Goal: Transaction & Acquisition: Book appointment/travel/reservation

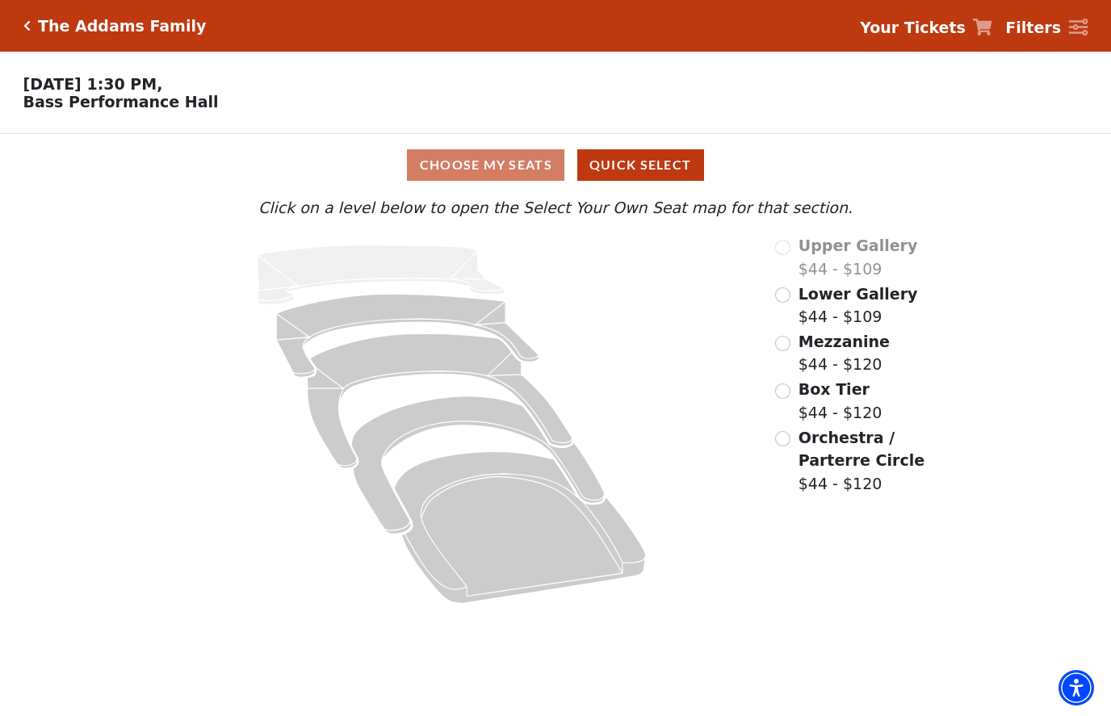
click at [787, 440] on input "Orchestra / Parterre Circle$44 - $120\a" at bounding box center [782, 438] width 15 height 15
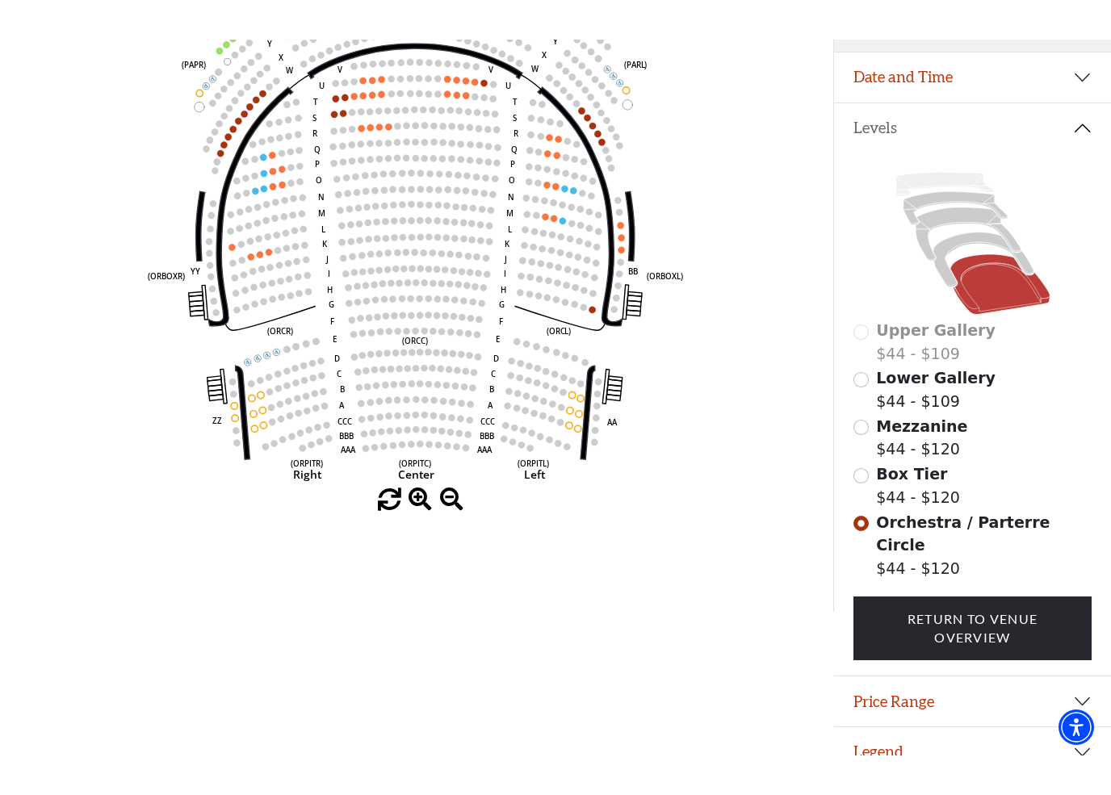
scroll to position [199, 0]
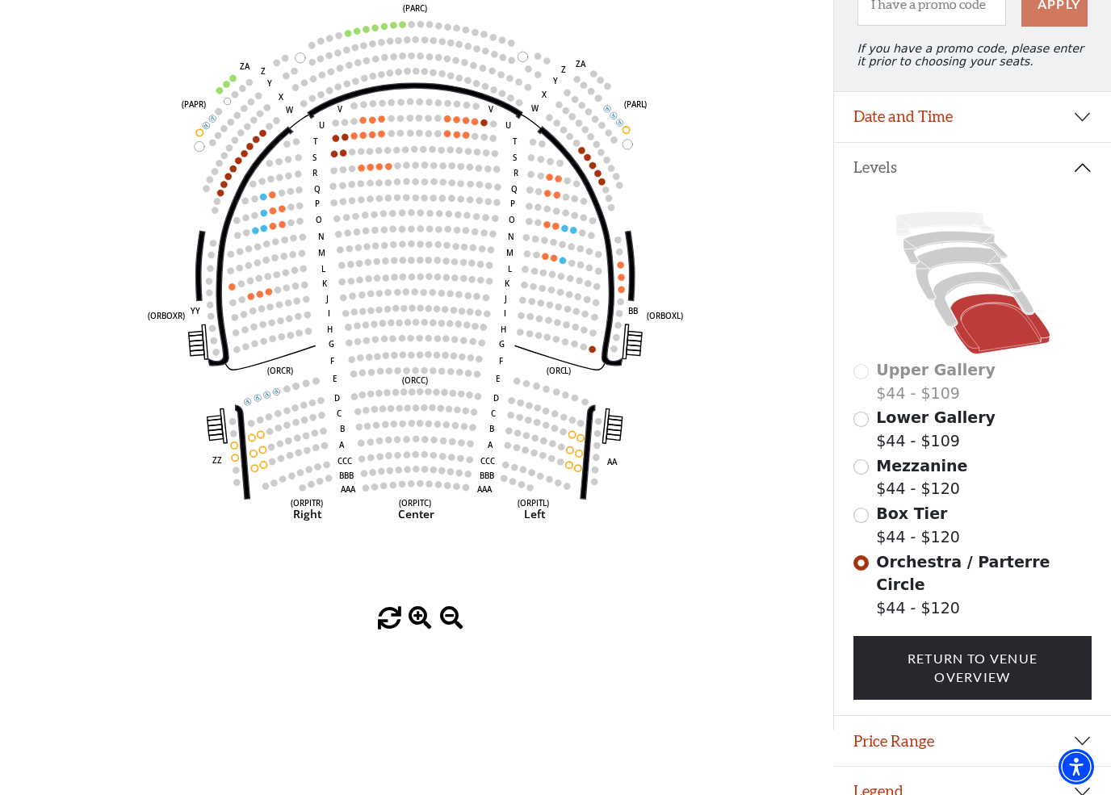
click at [892, 715] on button "Legend" at bounding box center [972, 792] width 277 height 50
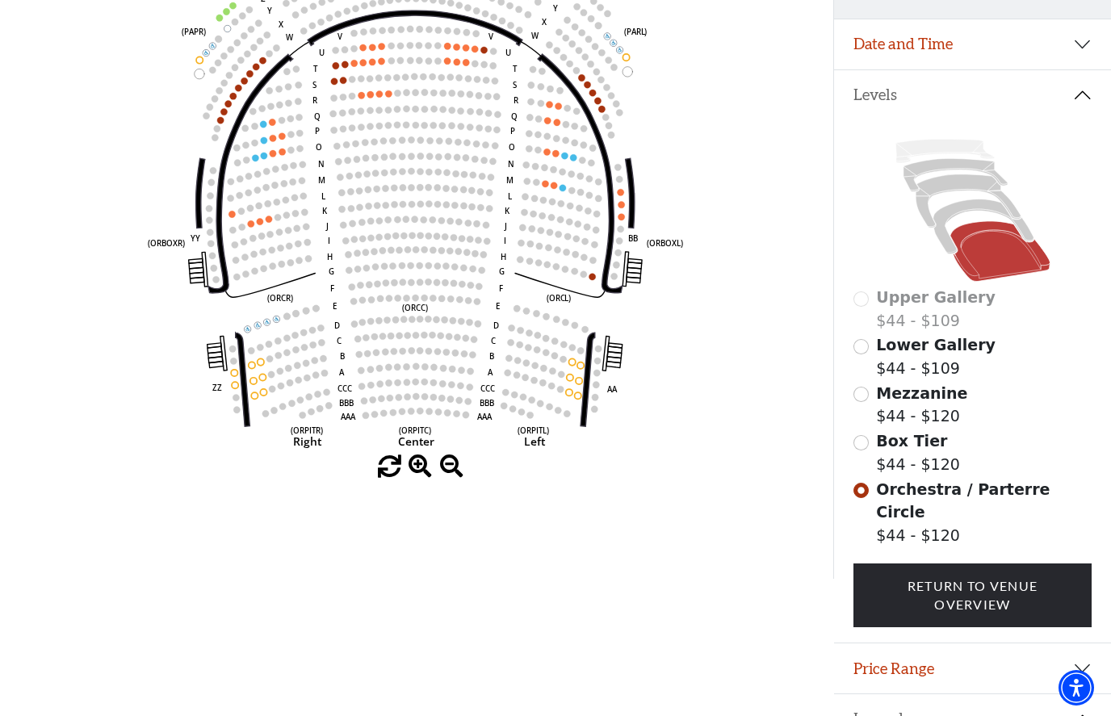
scroll to position [271, 0]
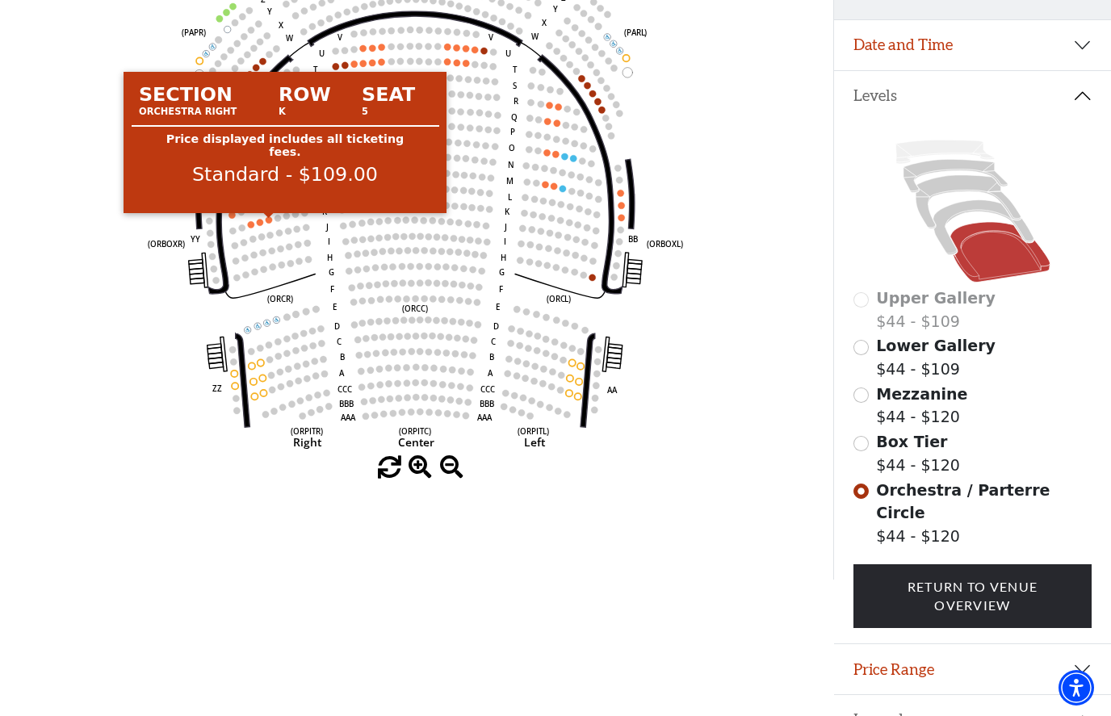
click at [272, 223] on circle at bounding box center [269, 219] width 6 height 6
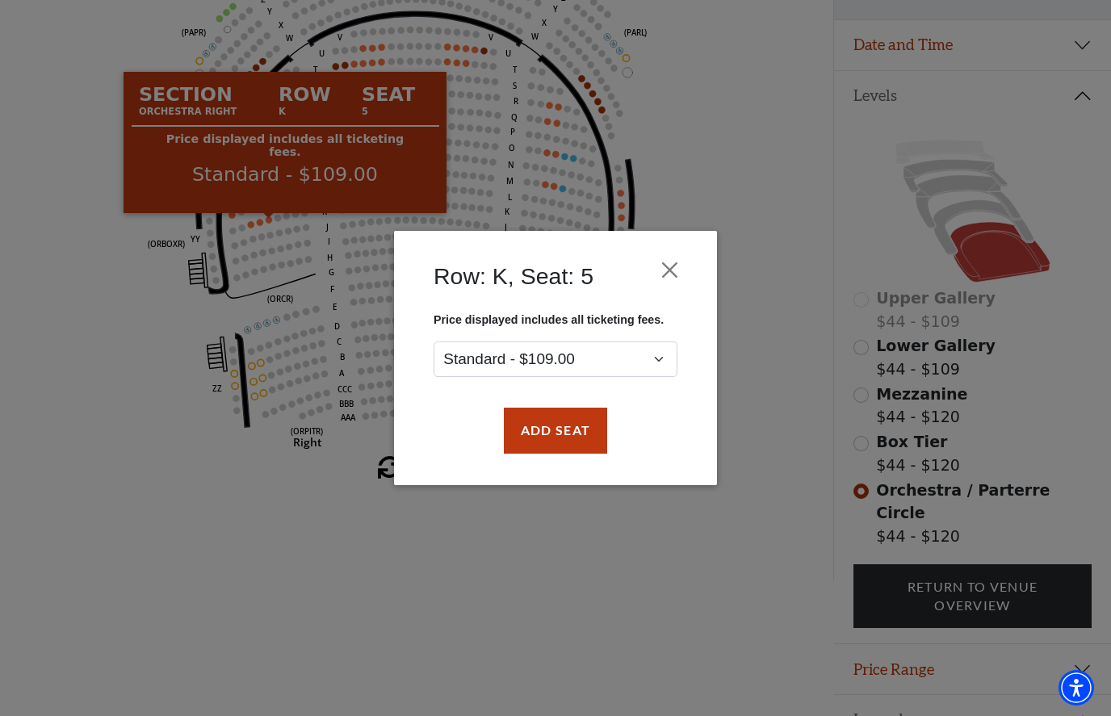
click at [678, 277] on button "Close" at bounding box center [670, 270] width 31 height 31
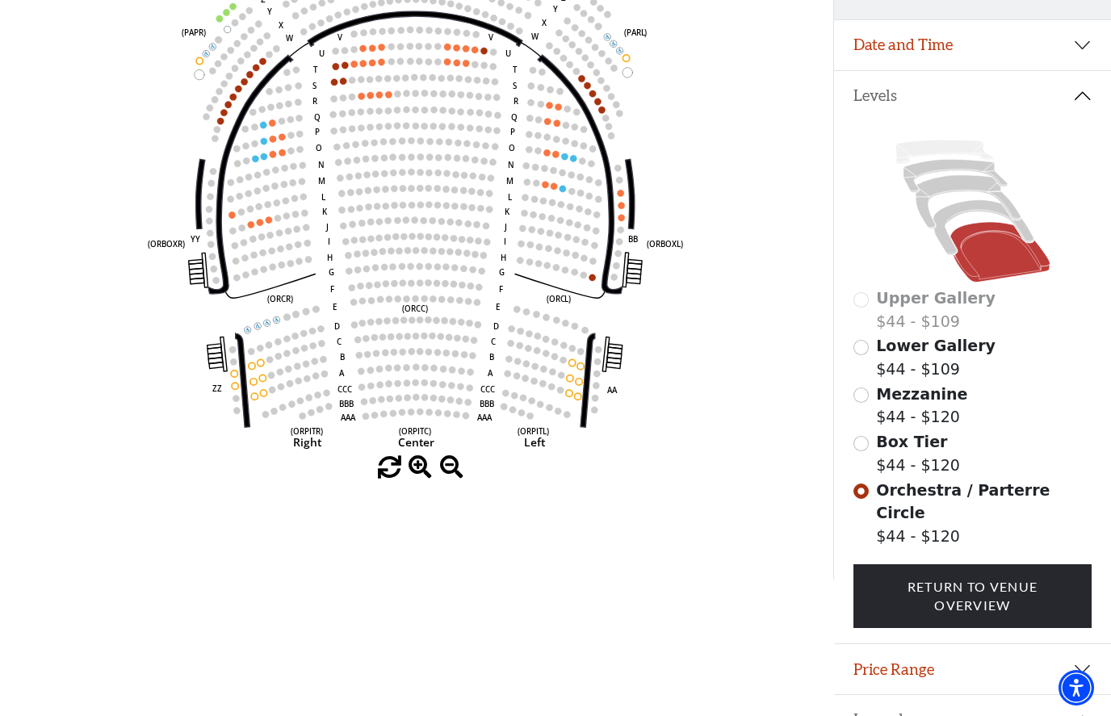
click at [256, 400] on circle at bounding box center [254, 396] width 6 height 6
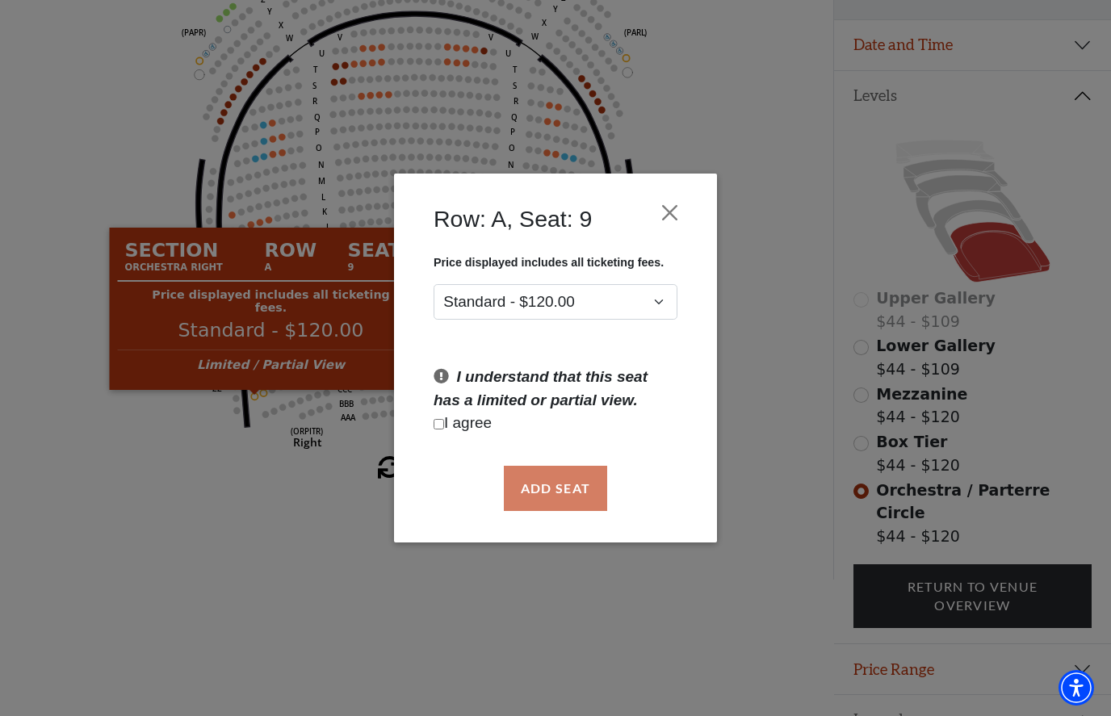
click at [677, 203] on button "Close" at bounding box center [670, 212] width 31 height 31
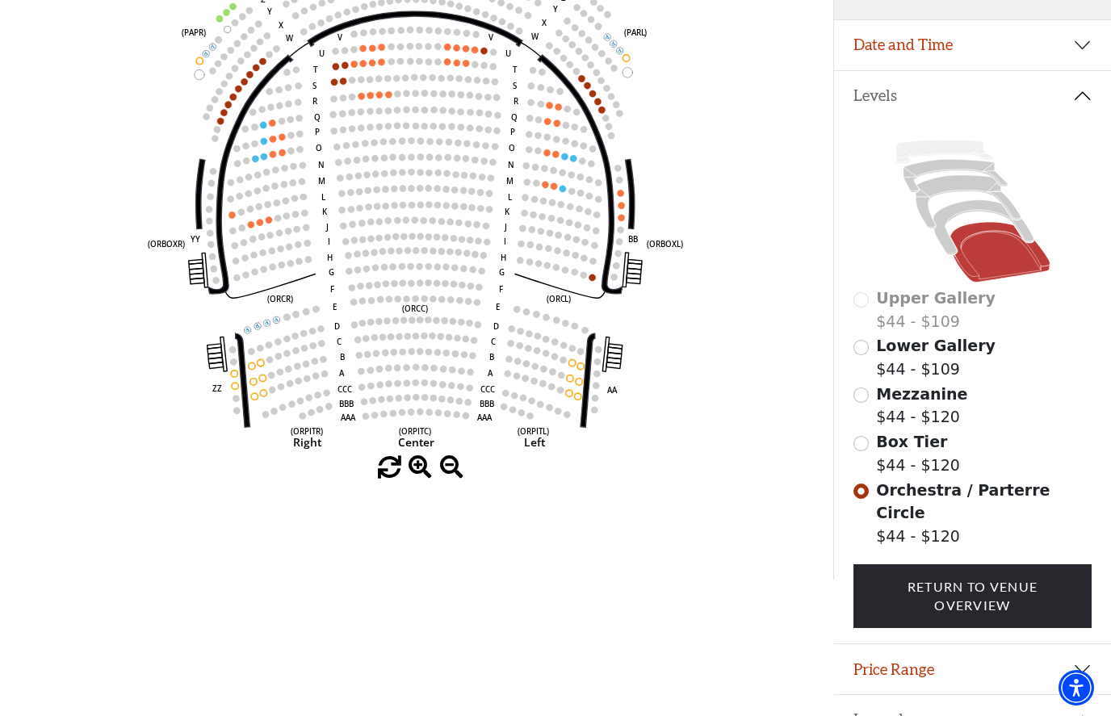
click at [262, 160] on circle at bounding box center [264, 156] width 6 height 6
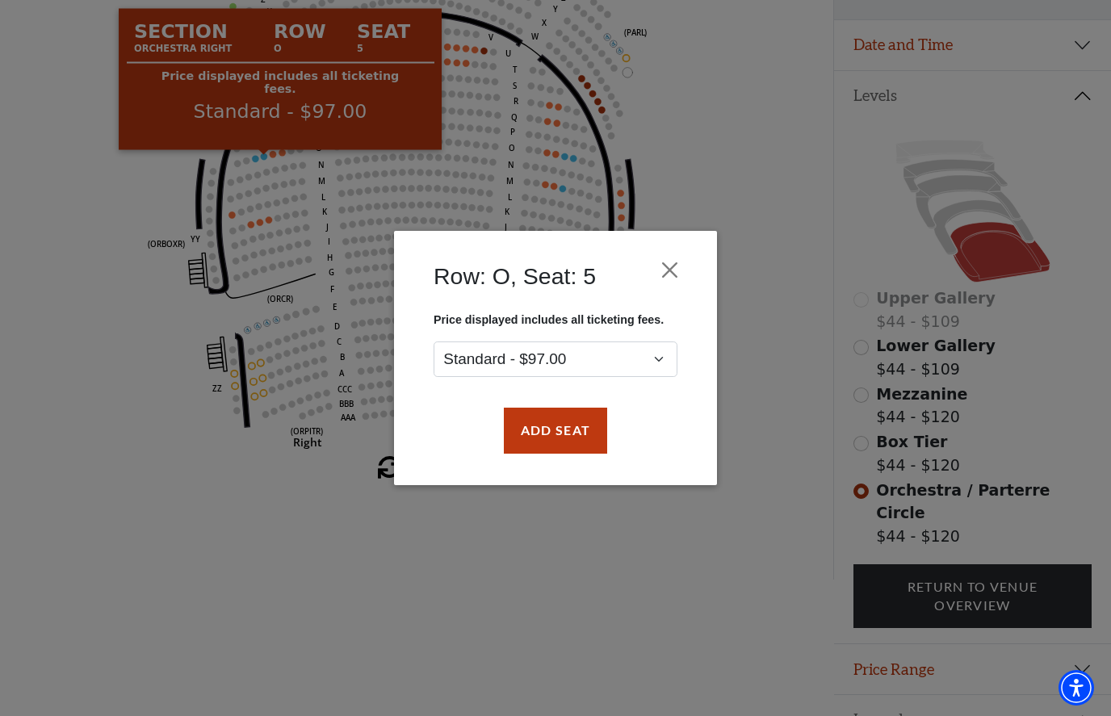
click at [694, 262] on div "Row: O, Seat: 5 Price displayed includes all ticketing fees. Standard - $97.00 …" at bounding box center [555, 358] width 323 height 254
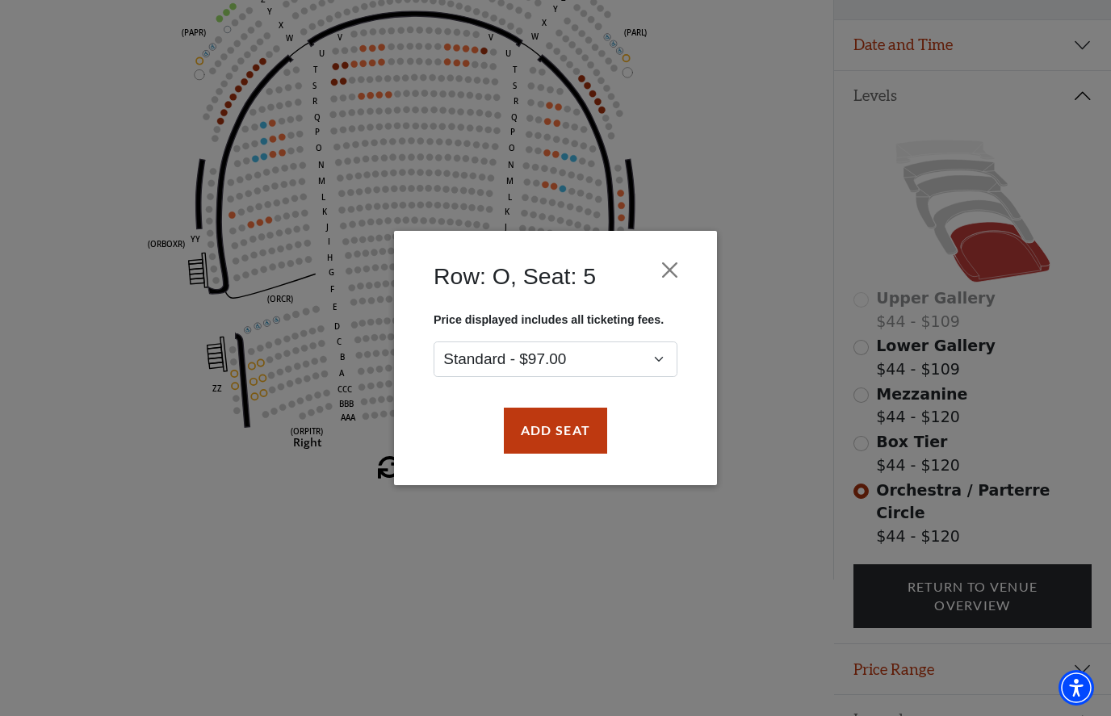
click at [673, 266] on button "Close" at bounding box center [670, 270] width 31 height 31
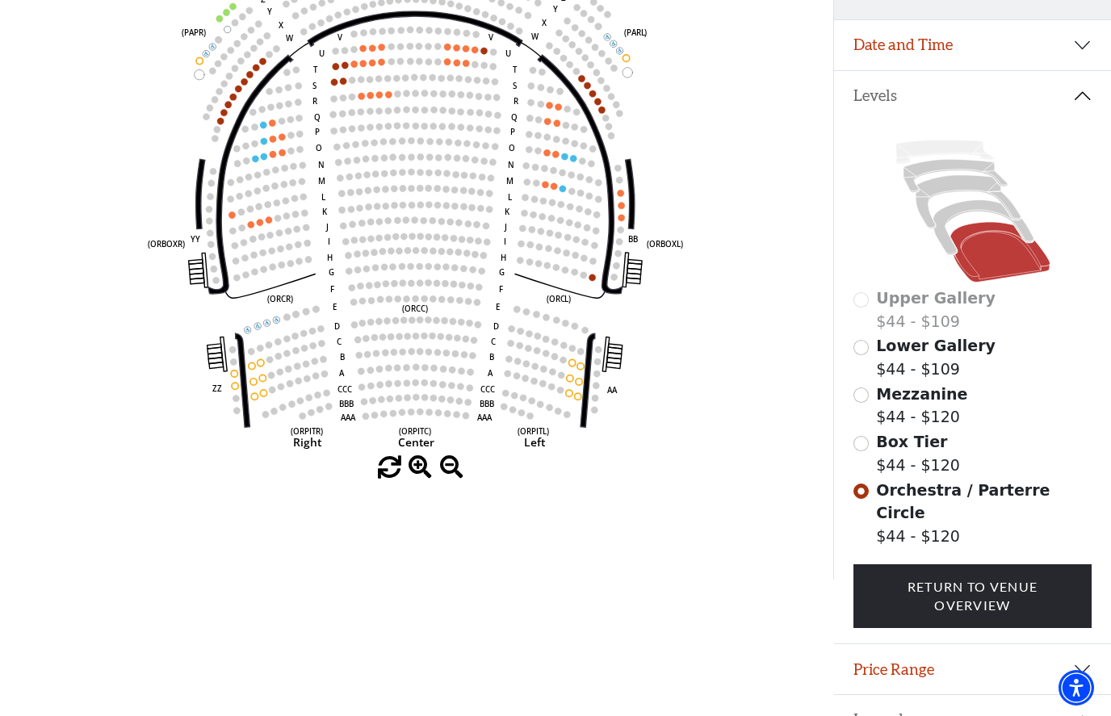
click at [230, 378] on icon "Left (ORPITL) Right (ORPITR) Center (ORPITC) ZZ AA YY BB ZA ZA (ORCL) (ORCR) (O…" at bounding box center [417, 191] width 750 height 531
click at [233, 382] on icon "Left (ORPITL) Right (ORPITR) Center (ORPITC) ZZ AA YY BB ZA ZA (ORCL) (ORCR) (O…" at bounding box center [417, 191] width 750 height 531
click at [233, 384] on icon "Left (ORPITL) Right (ORPITR) Center (ORPITC) ZZ AA YY BB ZA ZA (ORCL) (ORCR) (O…" at bounding box center [417, 191] width 750 height 531
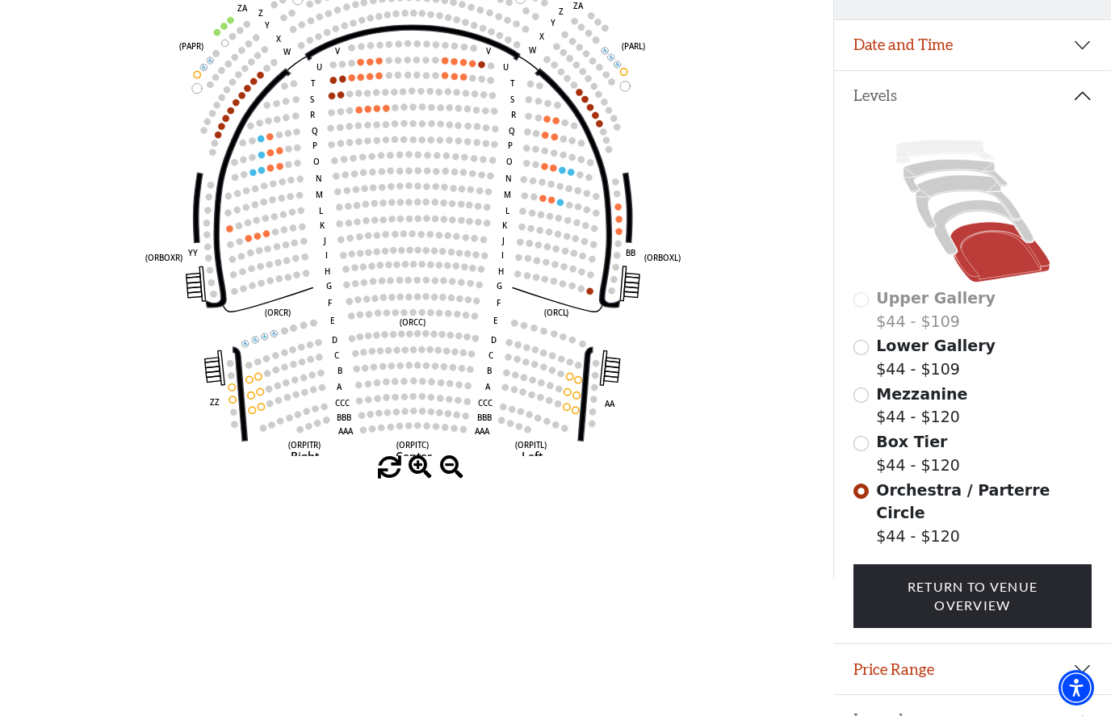
click at [227, 400] on icon "Left (ORPITL) Right (ORPITR) Center (ORPITC) ZZ AA YY BB ZA ZA (ORCL) (ORCR) (O…" at bounding box center [417, 191] width 750 height 531
click at [229, 406] on icon "Left (ORPITL) Right (ORPITR) Center (ORPITC) ZZ AA YY BB ZA ZA (ORCL) (ORCR) (O…" at bounding box center [417, 191] width 750 height 531
click at [238, 402] on icon "Left (ORPITL) Right (ORPITR) Center (ORPITC) ZZ AA YY BB ZA ZA (ORCL) (ORCR) (O…" at bounding box center [417, 191] width 750 height 531
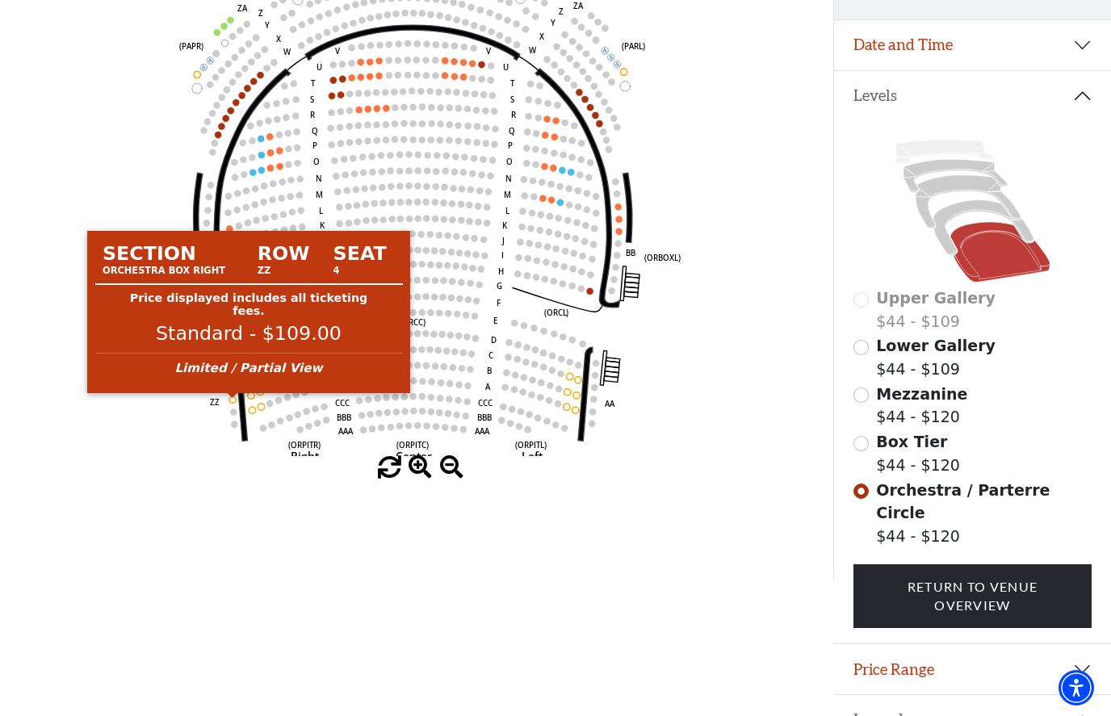
click at [232, 401] on circle at bounding box center [232, 399] width 6 height 6
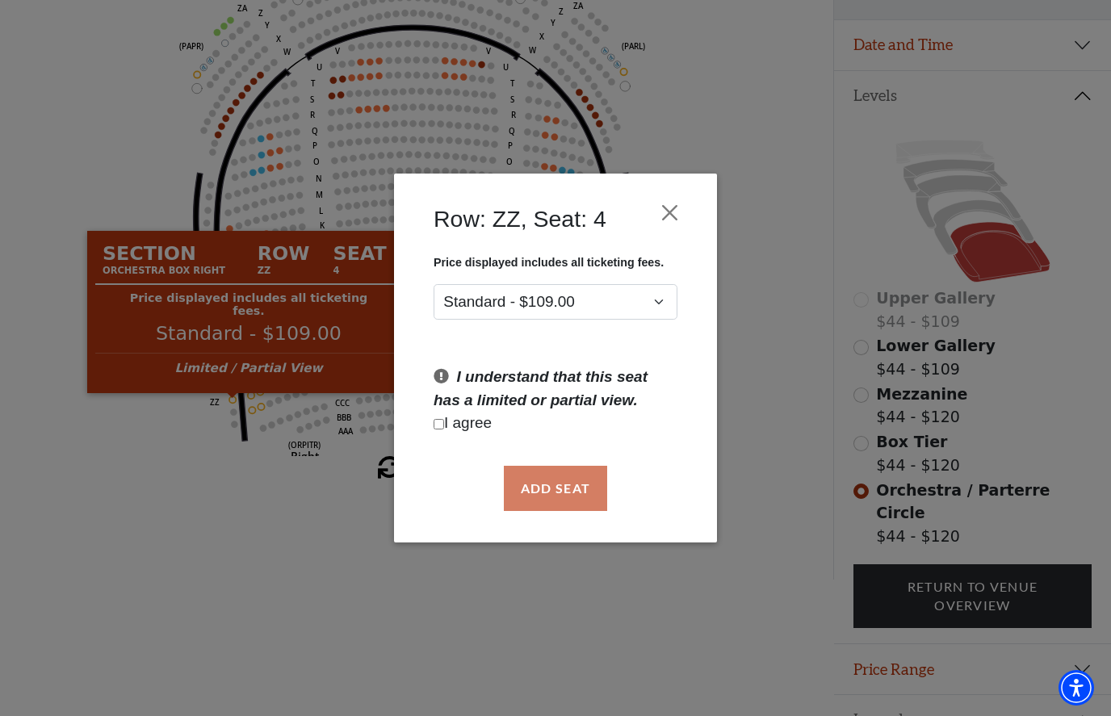
click at [669, 215] on button "Close" at bounding box center [670, 212] width 31 height 31
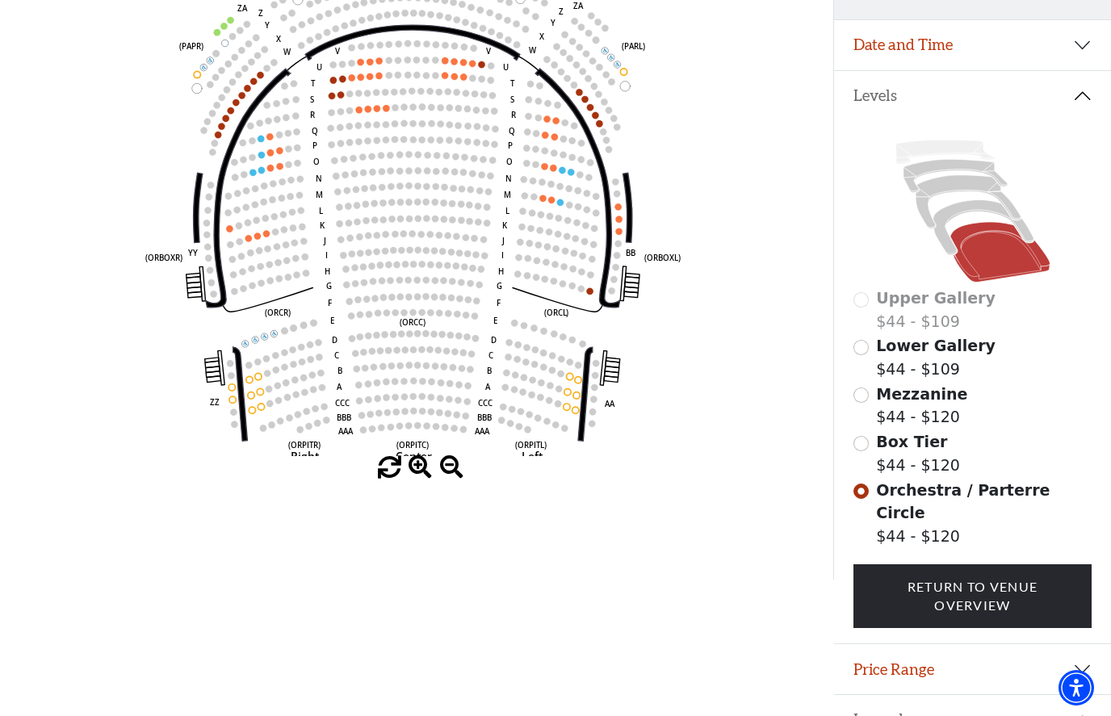
click at [870, 350] on div "Lower Gallery $44 - $109" at bounding box center [973, 357] width 239 height 46
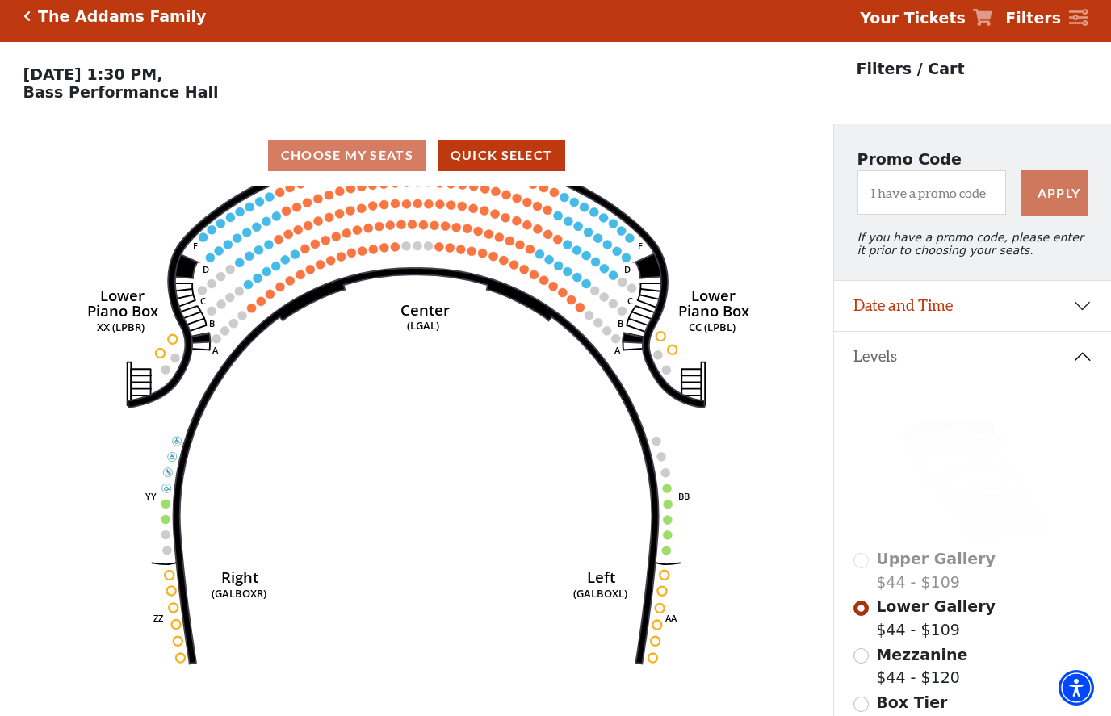
scroll to position [8, 0]
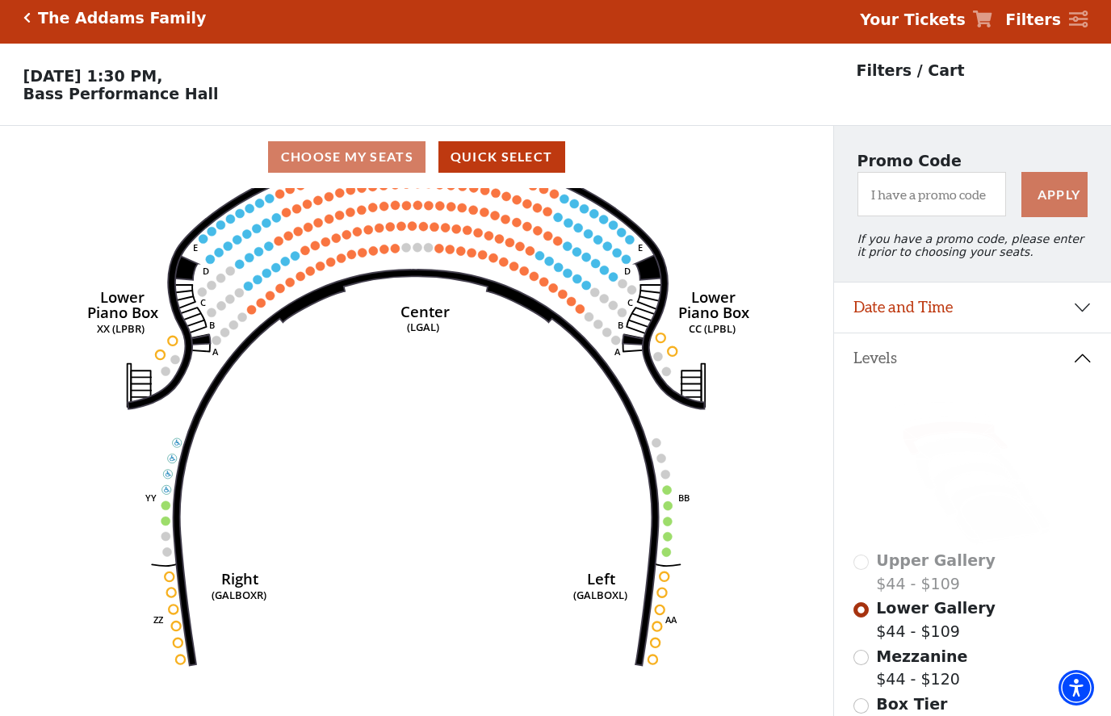
click at [383, 254] on circle at bounding box center [384, 249] width 9 height 9
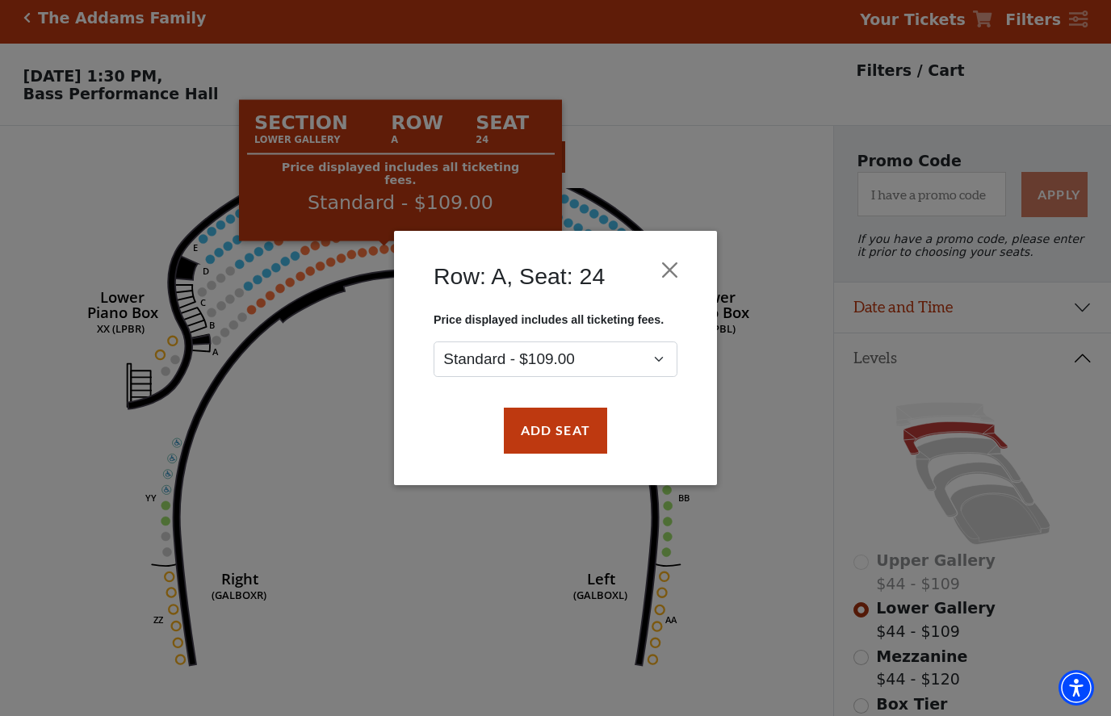
click at [681, 269] on button "Close" at bounding box center [670, 270] width 31 height 31
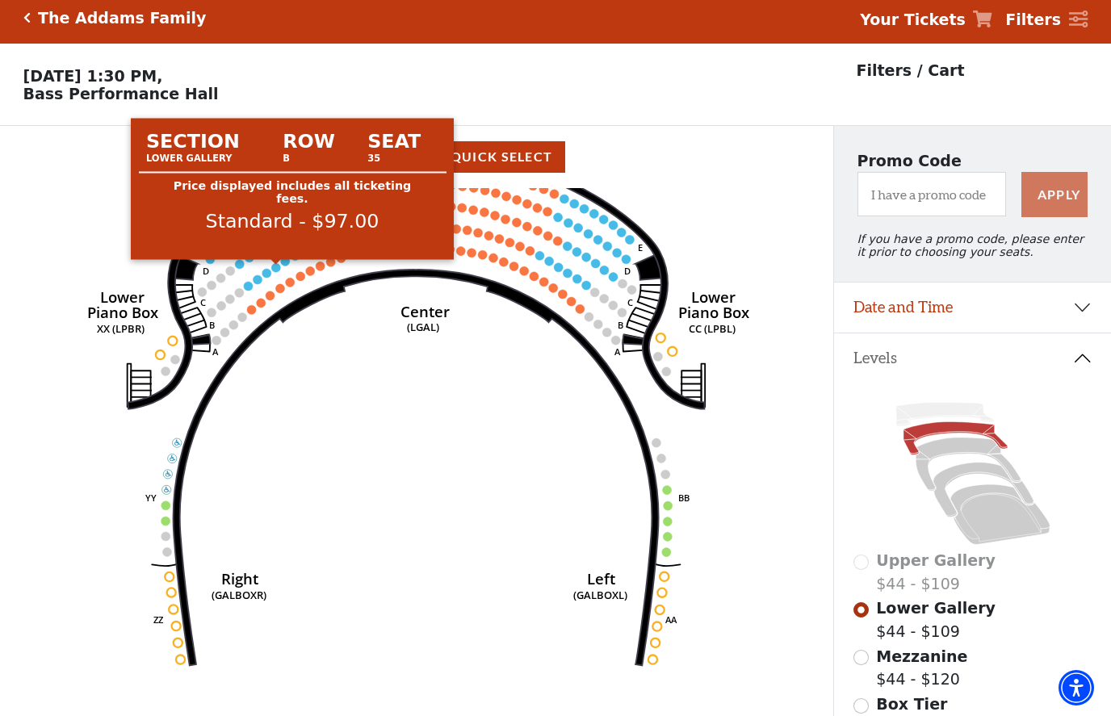
click at [279, 271] on circle at bounding box center [275, 267] width 9 height 9
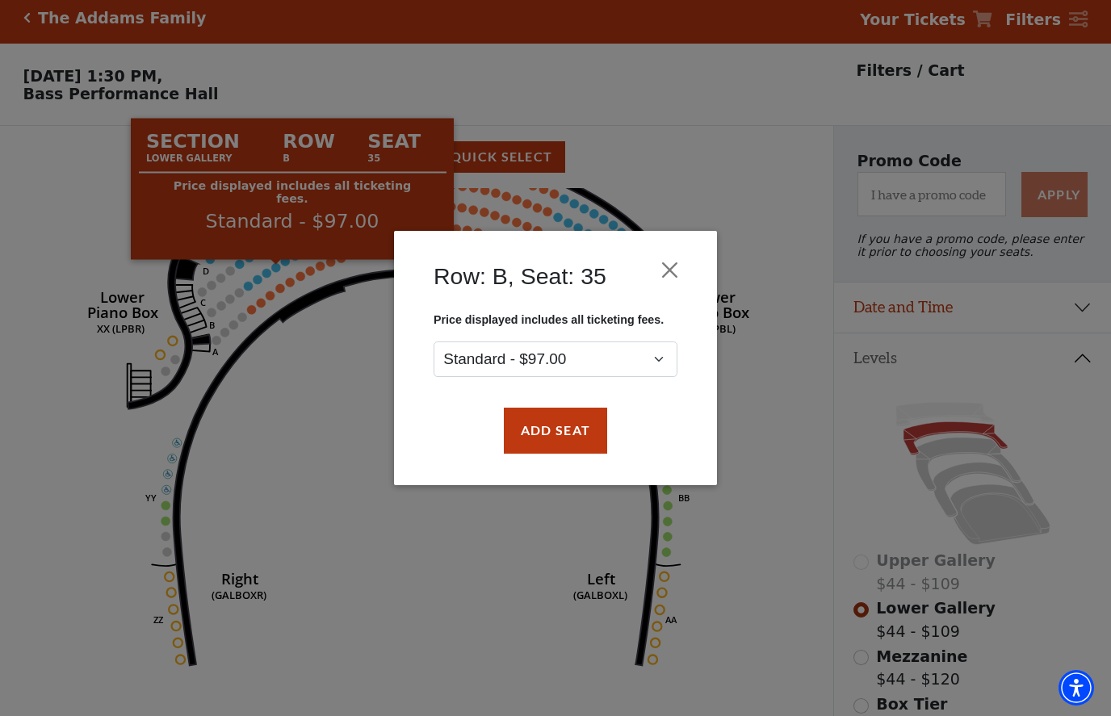
click at [681, 265] on button "Close" at bounding box center [670, 270] width 31 height 31
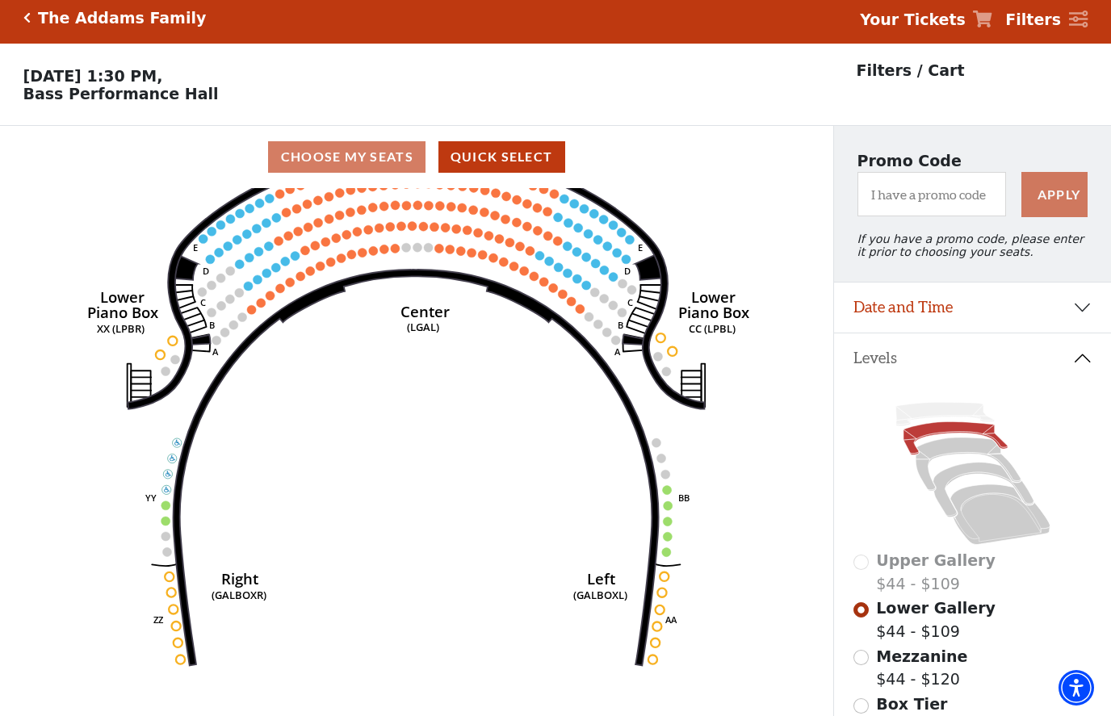
click at [660, 342] on circle at bounding box center [660, 337] width 9 height 9
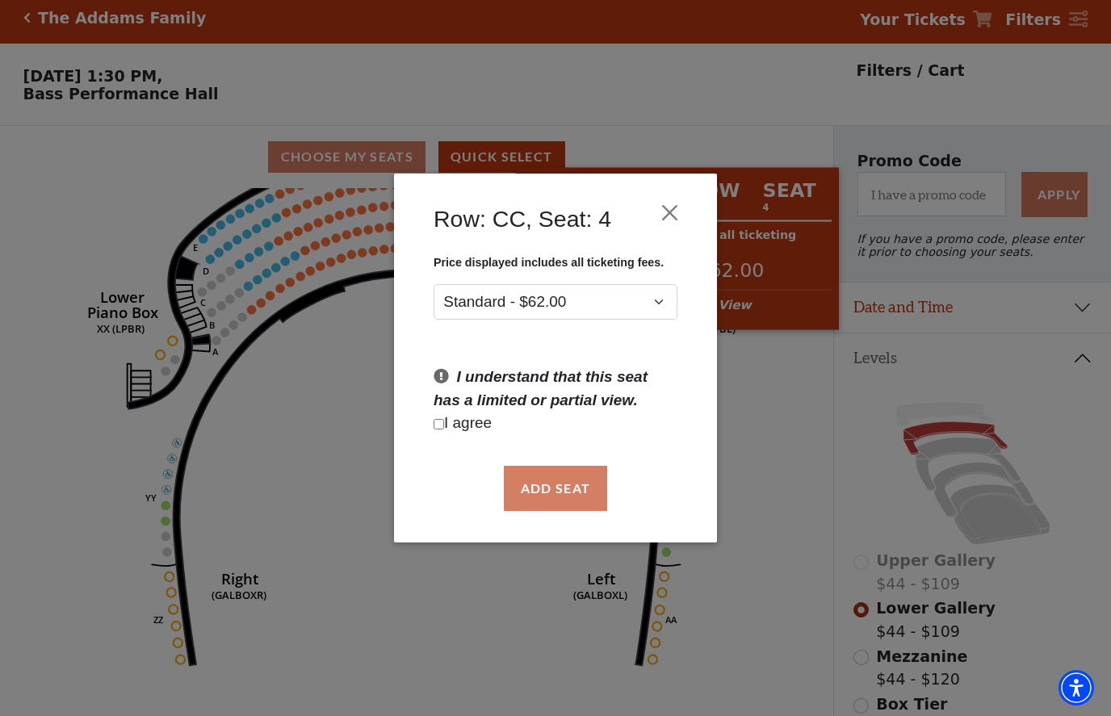
click at [669, 217] on button "Close" at bounding box center [670, 212] width 31 height 31
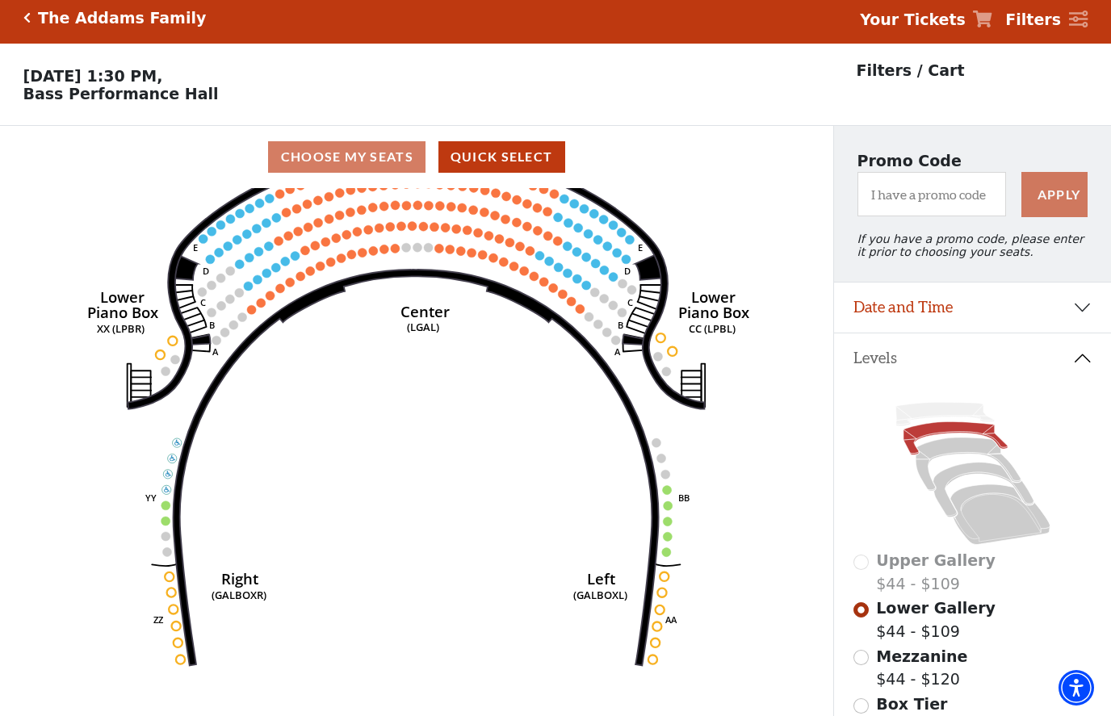
click at [661, 356] on circle at bounding box center [658, 356] width 9 height 9
click at [669, 360] on icon "Right (GALBOXR) E D C B A E D C B A YY ZZ Left (GALBOXL) BB AA Center Lower Pia…" at bounding box center [417, 453] width 750 height 531
click at [162, 347] on icon "Right (GALBOXR) E D C B A E D C B A YY ZZ Left (GALBOXL) BB AA Center Lower Pia…" at bounding box center [417, 453] width 750 height 531
click at [164, 521] on circle at bounding box center [165, 521] width 9 height 9
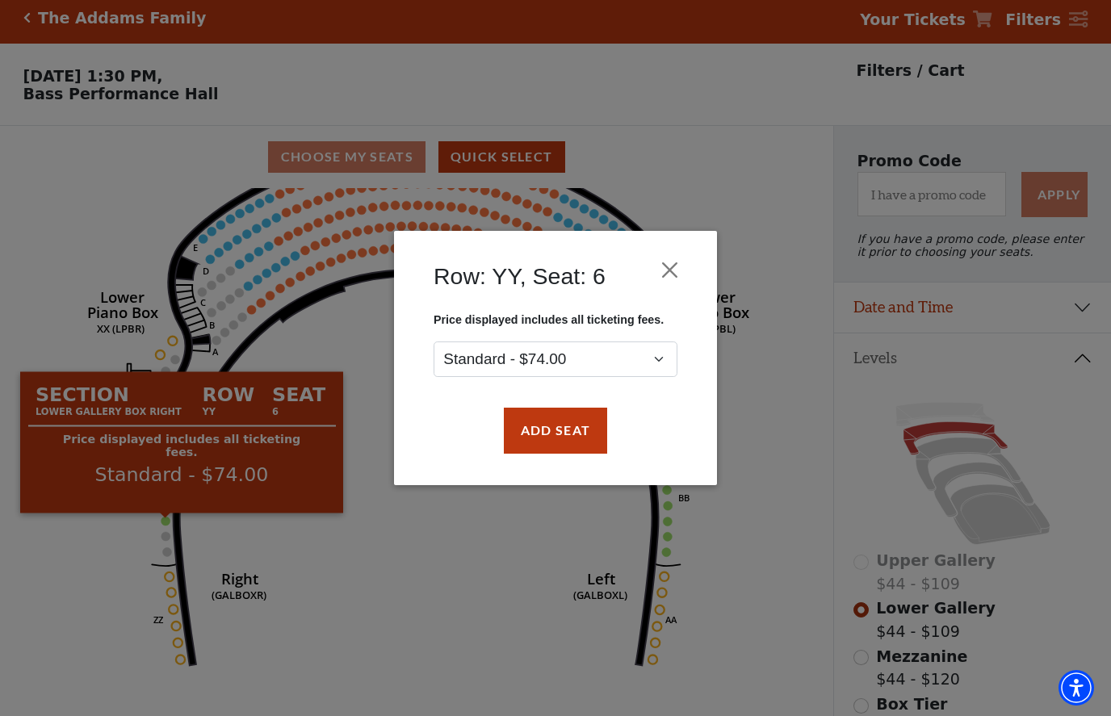
click at [670, 270] on button "Close" at bounding box center [670, 270] width 31 height 31
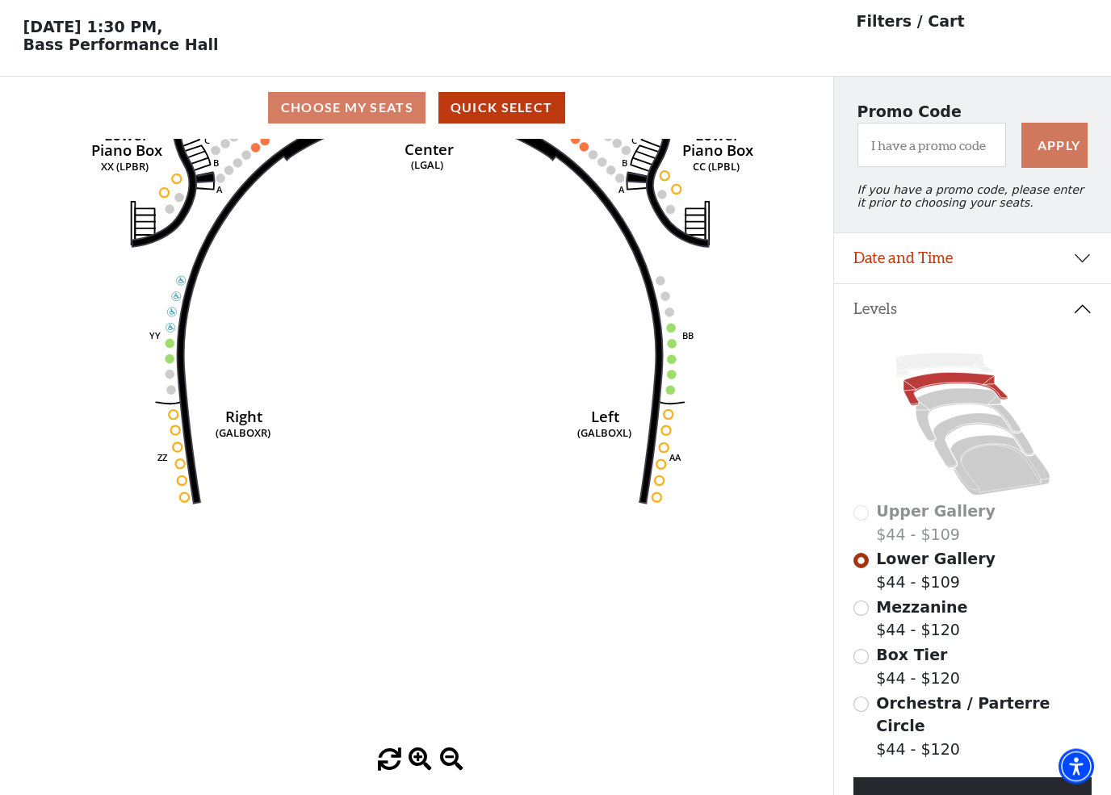
scroll to position [57, 0]
click at [866, 613] on input "Mezzanine$44 - $120\a" at bounding box center [861, 608] width 15 height 15
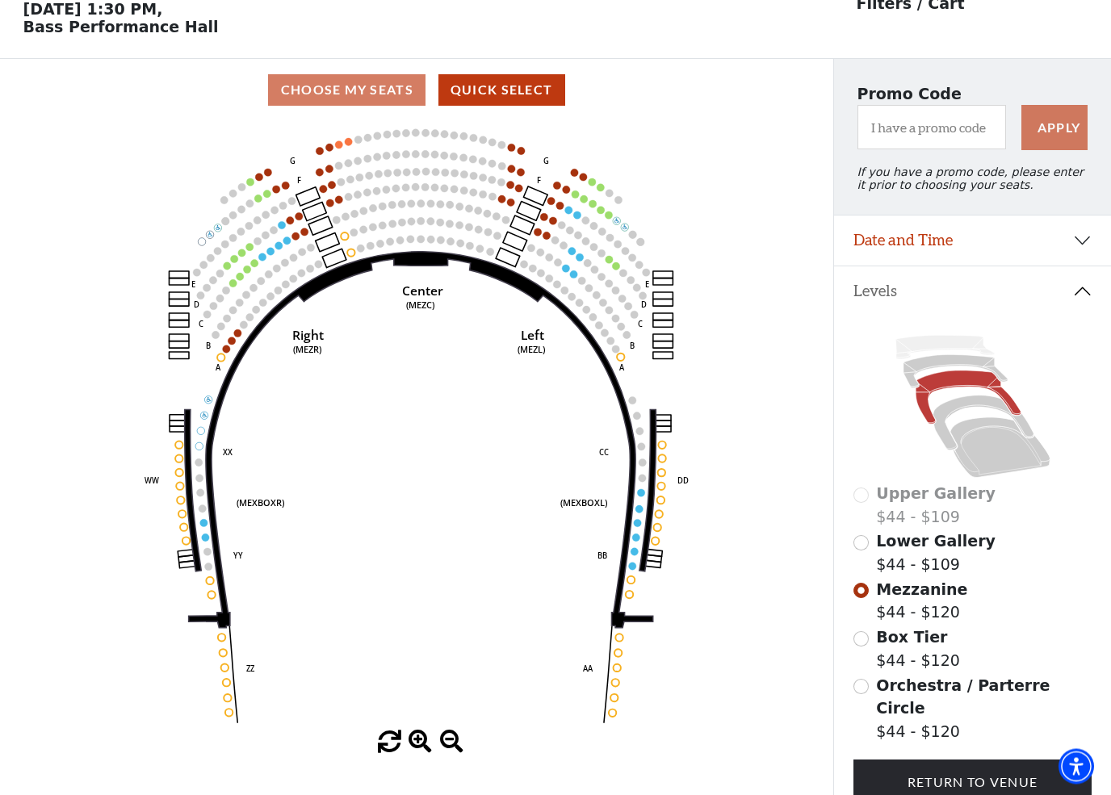
scroll to position [75, 0]
click at [867, 642] on input "Box Tier$44 - $120\a" at bounding box center [861, 638] width 15 height 15
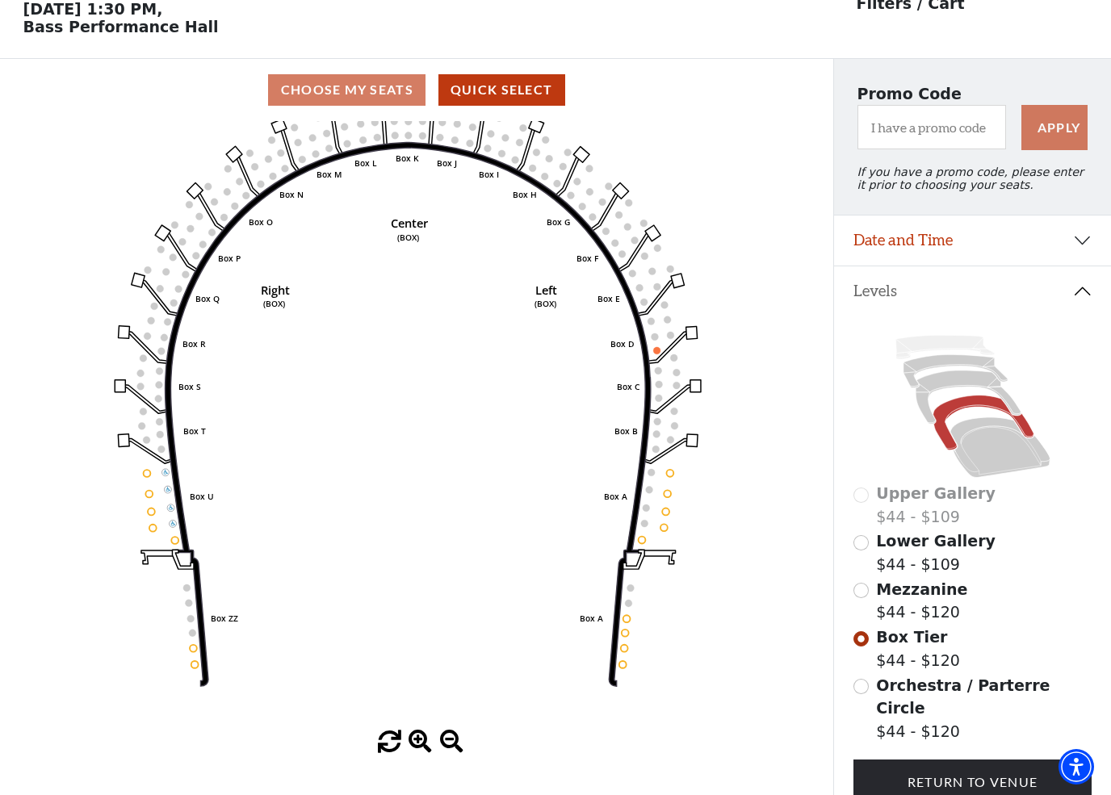
click at [636, 634] on icon "Left (BOX) Right (BOX) Center (BOX) Box ZZ Box U Box T Box S Box R Box Q Box P …" at bounding box center [417, 426] width 750 height 610
click at [627, 636] on circle at bounding box center [625, 633] width 7 height 7
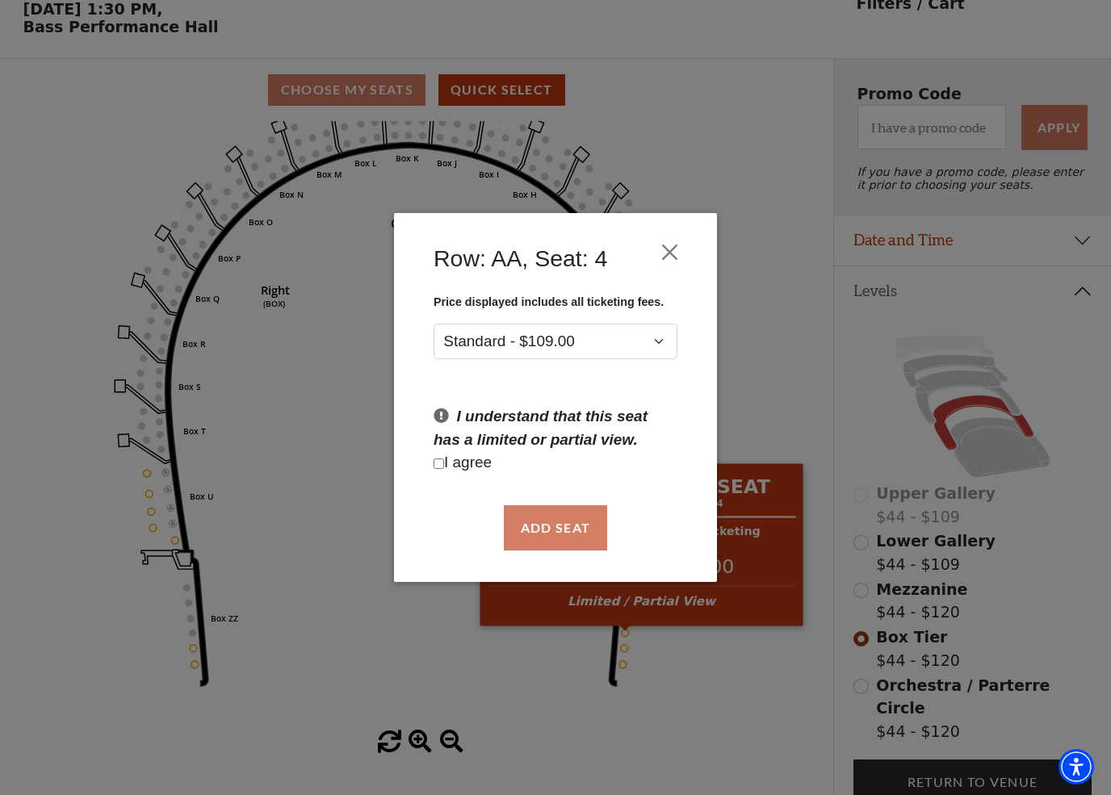
click at [672, 258] on button "Close" at bounding box center [670, 252] width 31 height 31
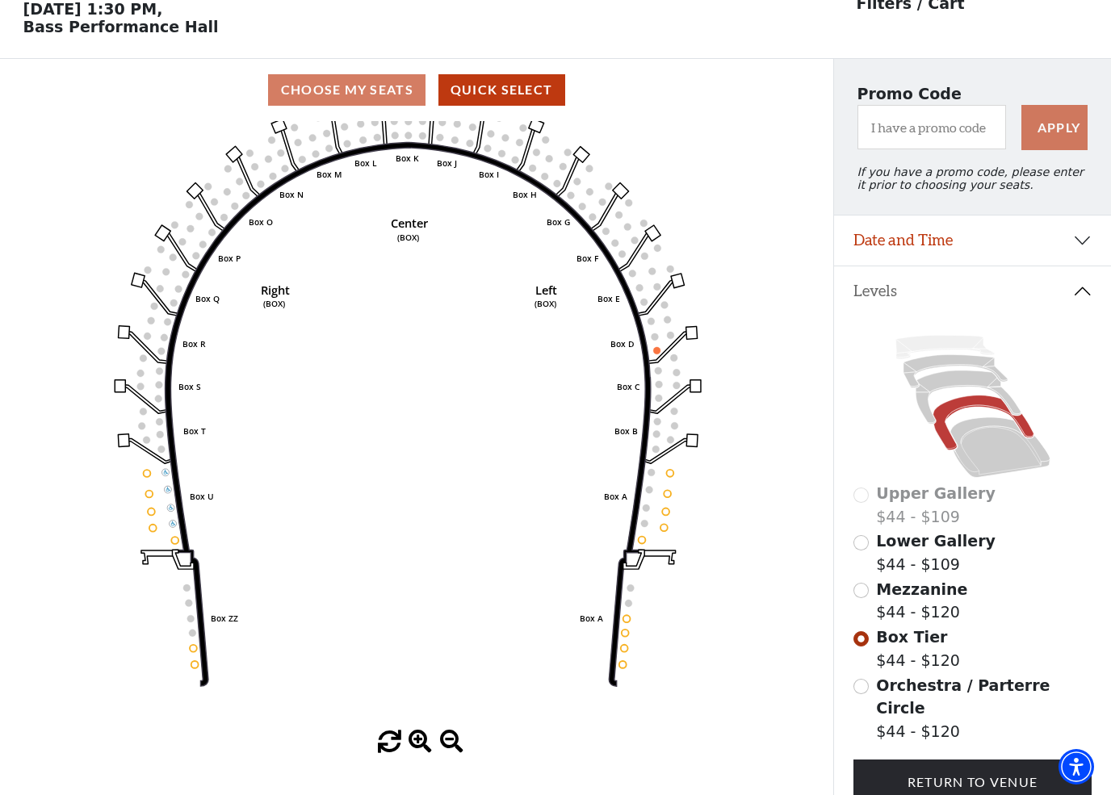
click at [862, 684] on input "Orchestra / Parterre Circle$44 - $120\a" at bounding box center [861, 686] width 15 height 15
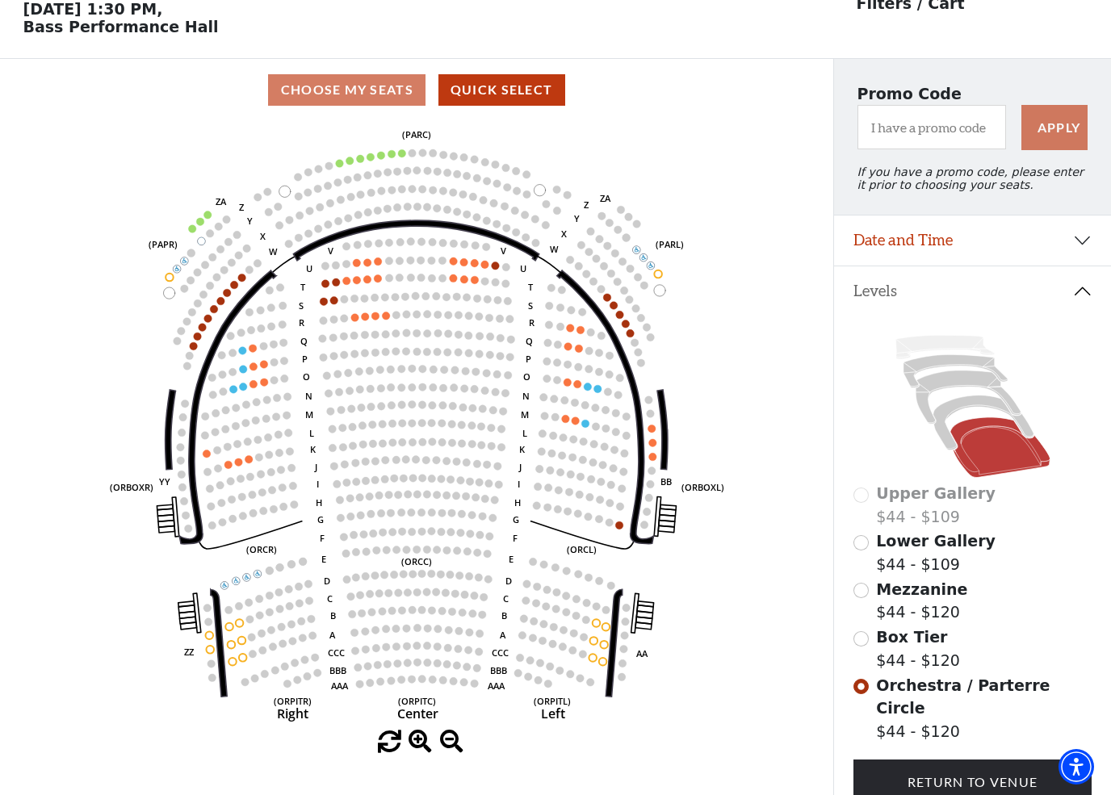
click at [333, 304] on circle at bounding box center [334, 300] width 8 height 8
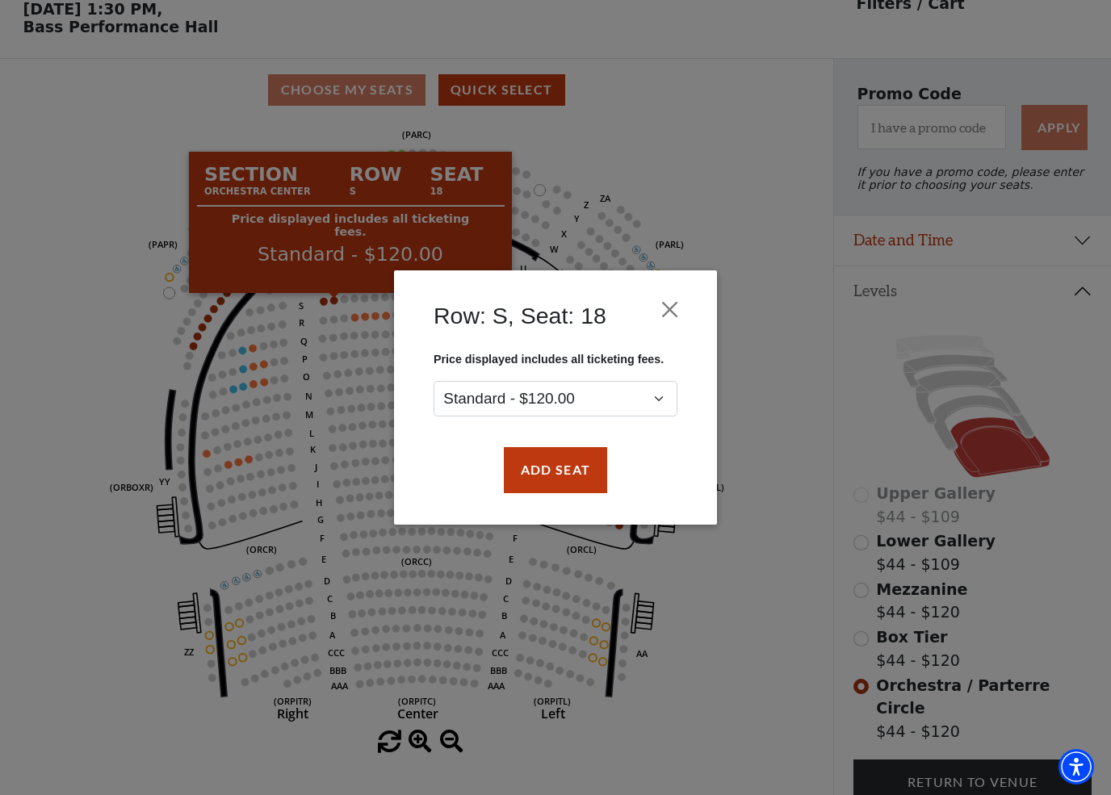
click at [676, 313] on button "Close" at bounding box center [670, 310] width 31 height 31
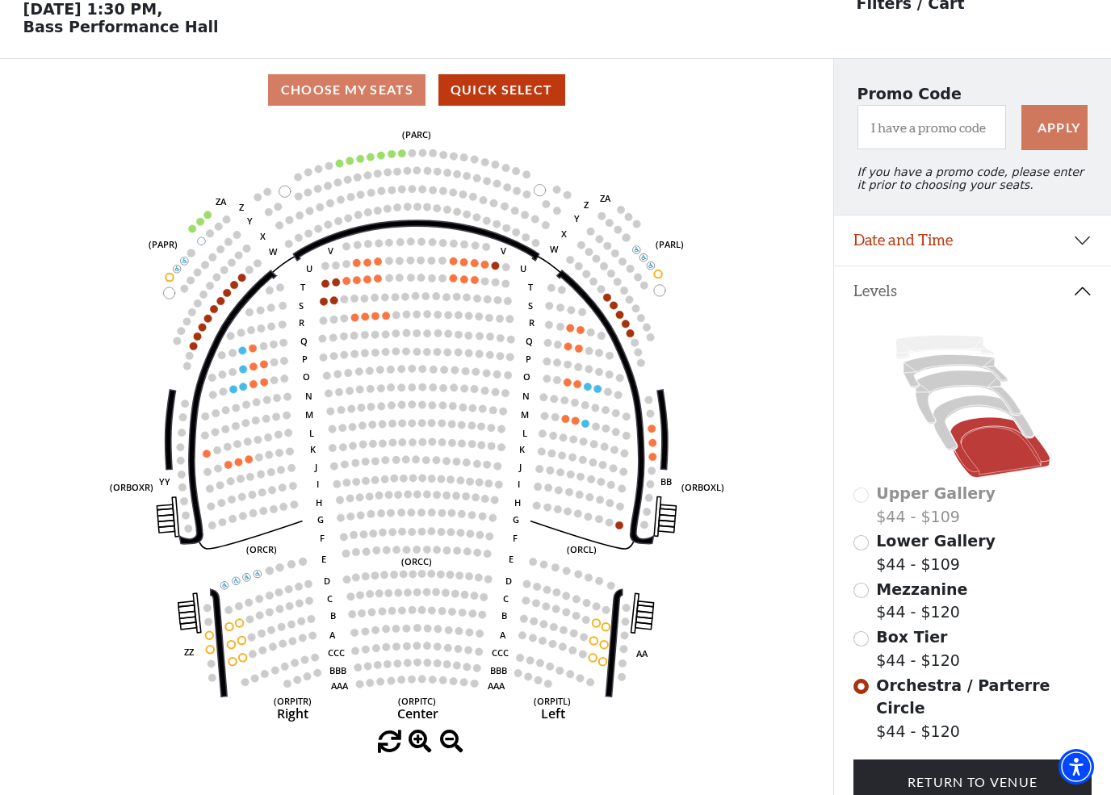
click at [365, 318] on circle at bounding box center [365, 317] width 8 height 8
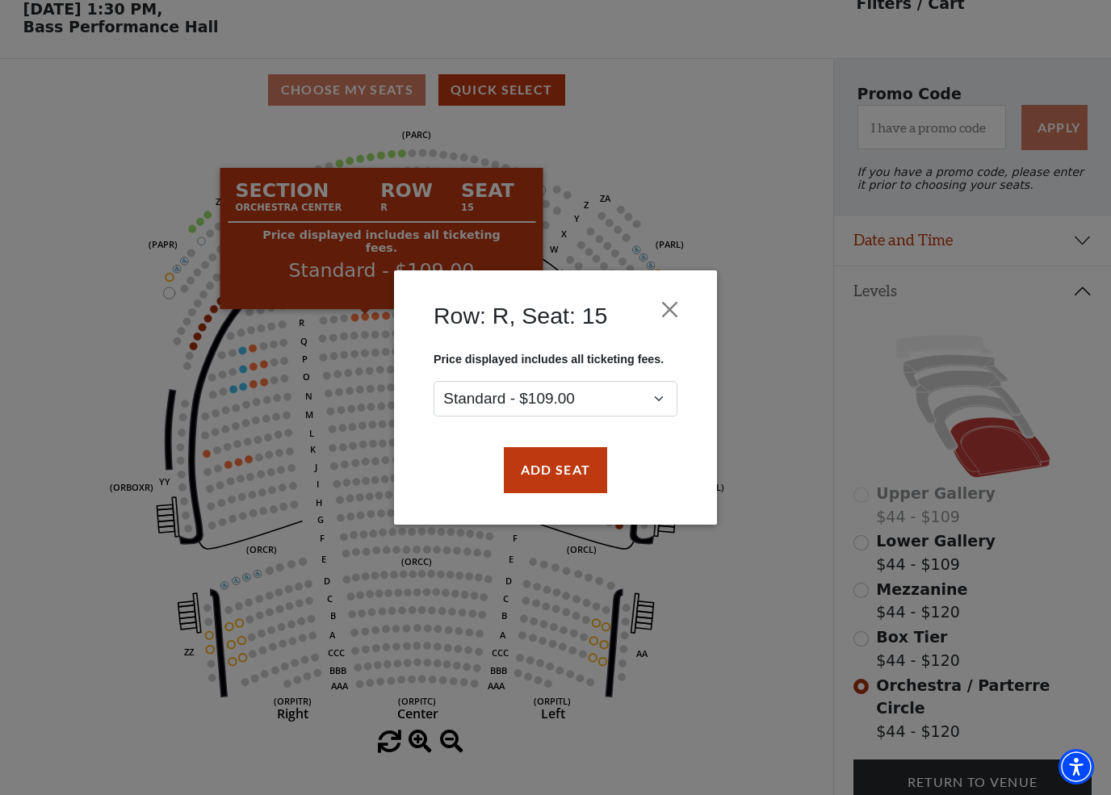
click at [679, 312] on button "Close" at bounding box center [670, 310] width 31 height 31
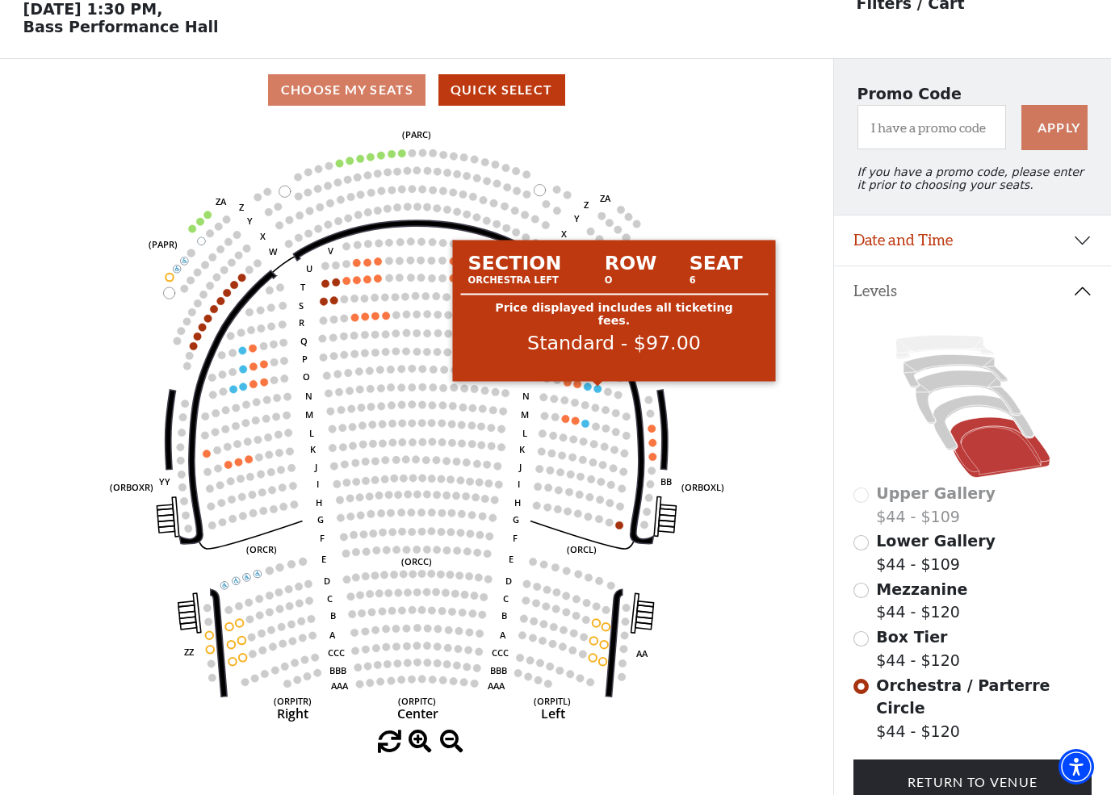
click at [597, 390] on circle at bounding box center [598, 389] width 8 height 8
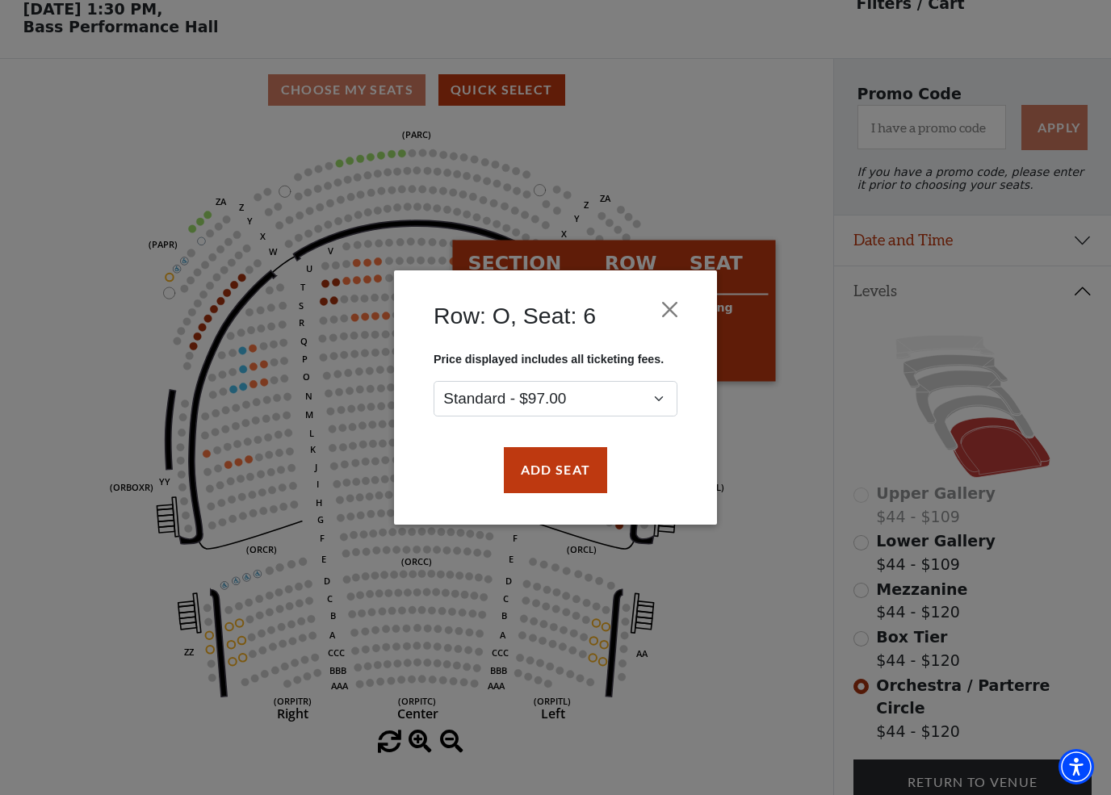
click at [670, 303] on button "Close" at bounding box center [670, 310] width 31 height 31
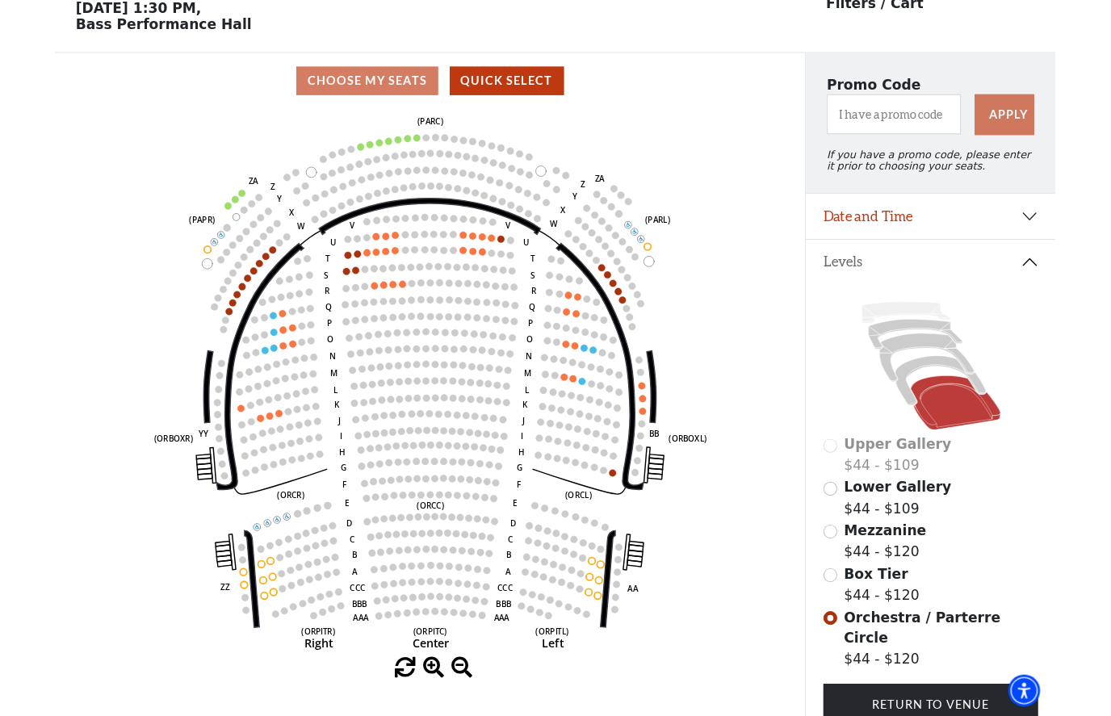
scroll to position [0, 0]
